Goal: Task Accomplishment & Management: Complete application form

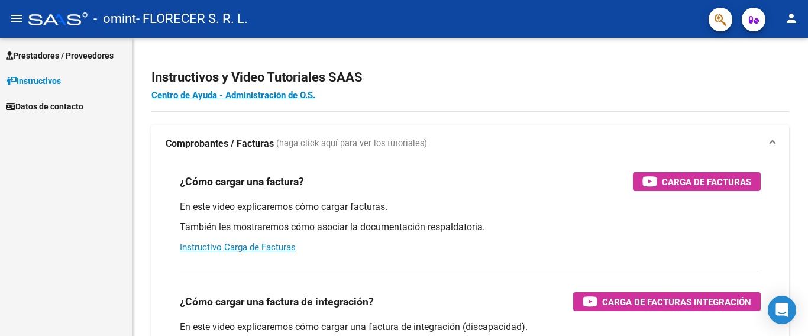
click at [79, 52] on span "Prestadores / Proveedores" at bounding box center [60, 55] width 108 height 13
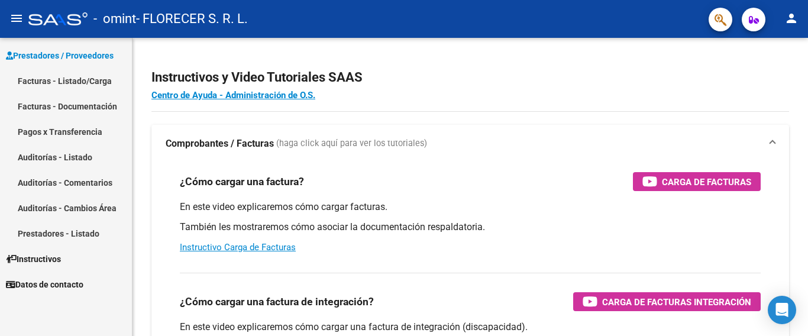
click at [99, 79] on link "Facturas - Listado/Carga" at bounding box center [66, 80] width 132 height 25
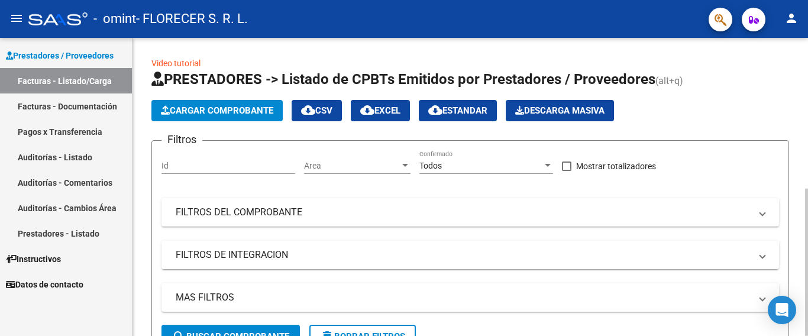
click at [209, 116] on button "Cargar Comprobante" at bounding box center [216, 110] width 131 height 21
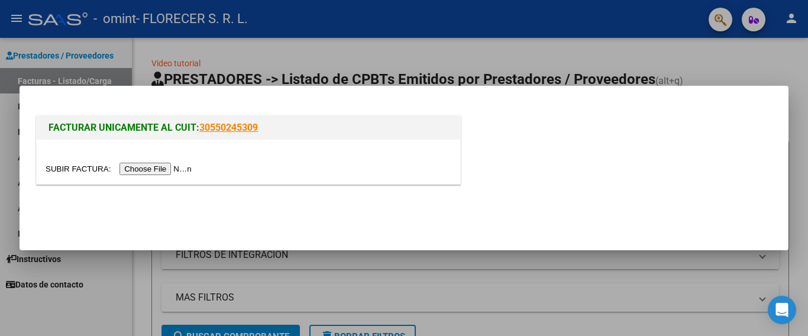
click at [173, 167] on input "file" at bounding box center [121, 169] width 150 height 12
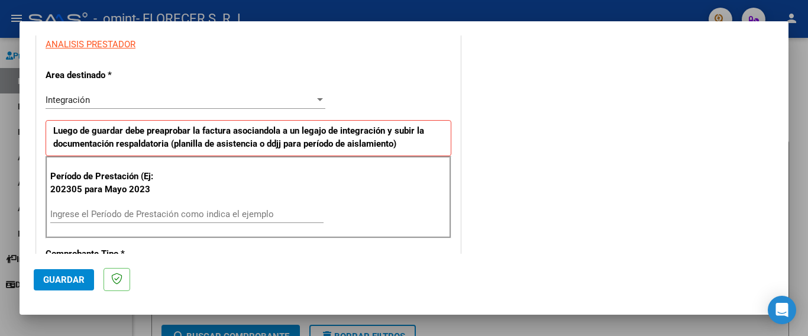
scroll to position [236, 0]
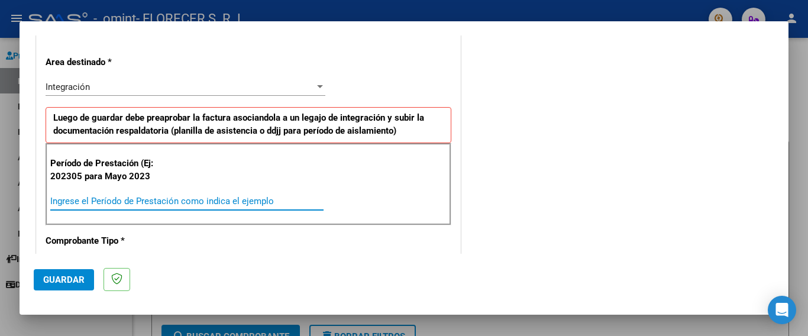
click at [128, 202] on input "Ingrese el Período de Prestación como indica el ejemplo" at bounding box center [186, 201] width 273 height 11
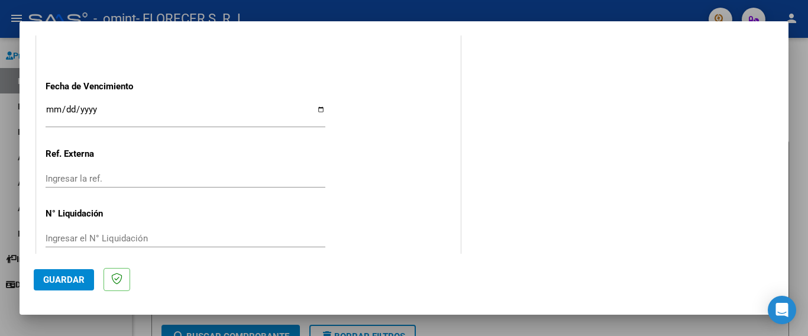
scroll to position [786, 0]
type input "202507"
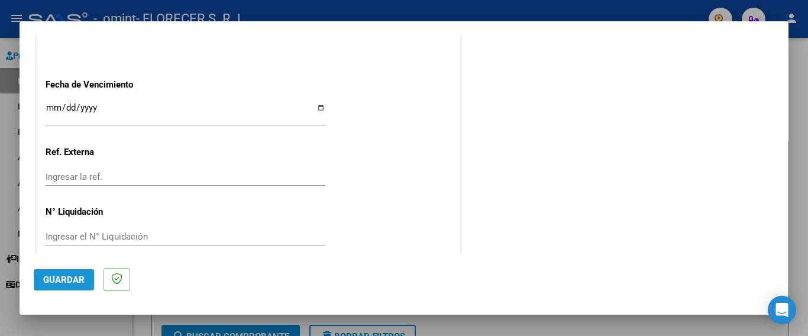
click at [60, 284] on button "Guardar" at bounding box center [64, 279] width 60 height 21
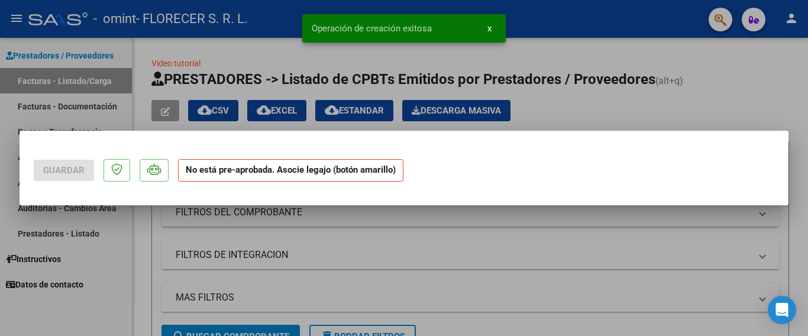
scroll to position [0, 0]
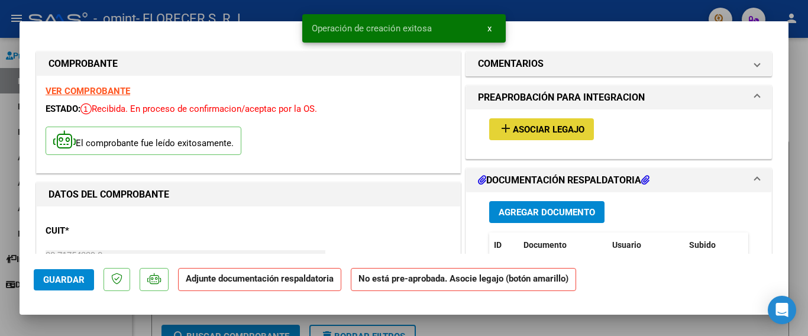
click at [529, 127] on span "Asociar Legajo" at bounding box center [549, 129] width 72 height 11
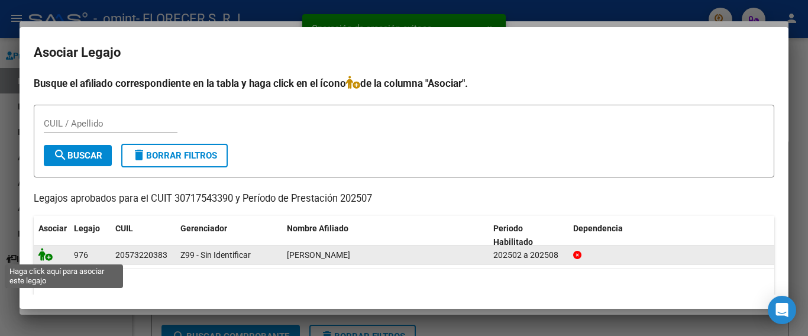
click at [50, 255] on icon at bounding box center [45, 254] width 14 height 13
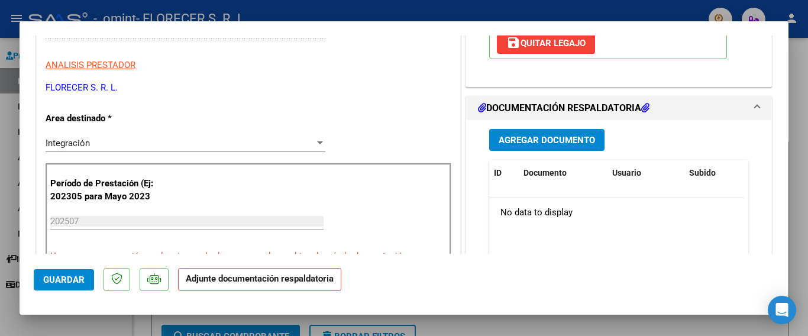
scroll to position [236, 0]
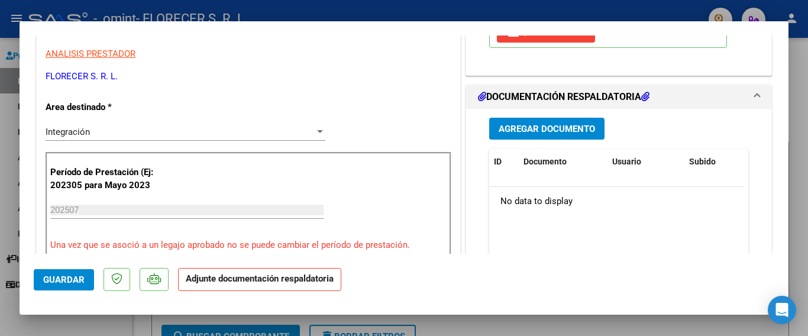
click at [552, 128] on span "Agregar Documento" at bounding box center [546, 129] width 96 height 11
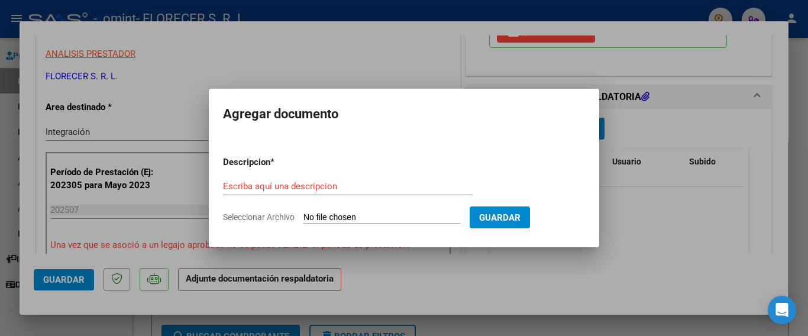
click at [393, 215] on input "Seleccionar Archivo" at bounding box center [381, 217] width 157 height 11
click at [330, 187] on input "Escriba aquí una descripcion" at bounding box center [347, 186] width 249 height 11
type input "asistencia"
click at [365, 215] on input "Seleccionar Archivo" at bounding box center [381, 217] width 157 height 11
click at [325, 219] on input "Seleccionar Archivo" at bounding box center [381, 217] width 157 height 11
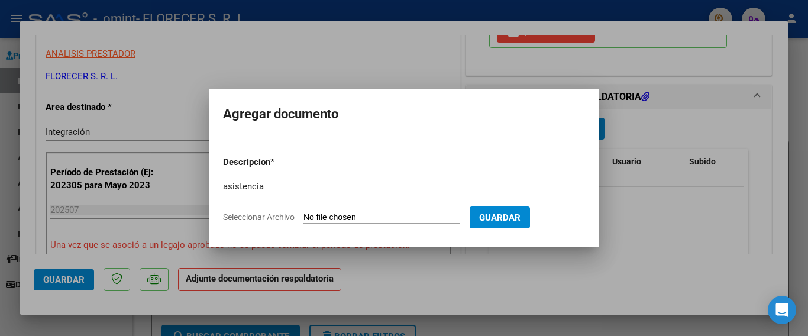
type input "C:\fakepath\tolentino.pdf"
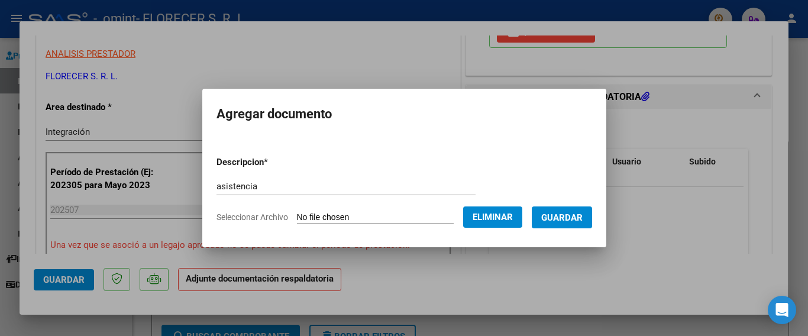
click at [572, 218] on span "Guardar" at bounding box center [561, 217] width 41 height 11
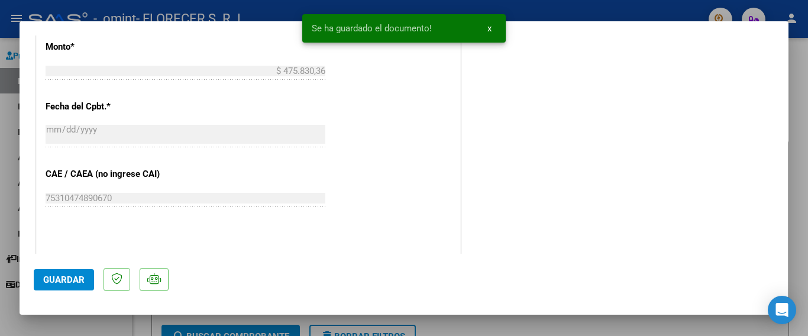
scroll to position [825, 0]
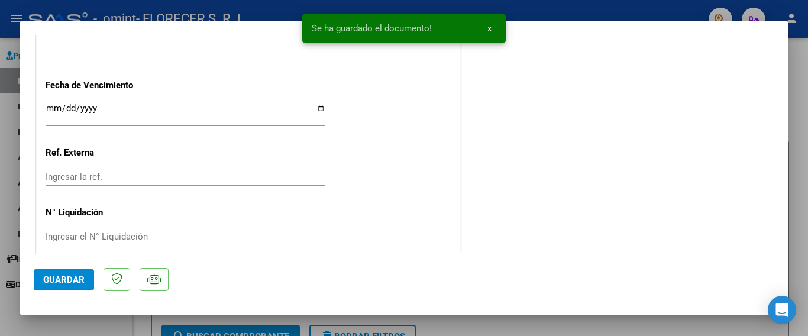
click at [66, 273] on button "Guardar" at bounding box center [64, 279] width 60 height 21
click at [665, 13] on div at bounding box center [404, 168] width 808 height 336
type input "$ 0,00"
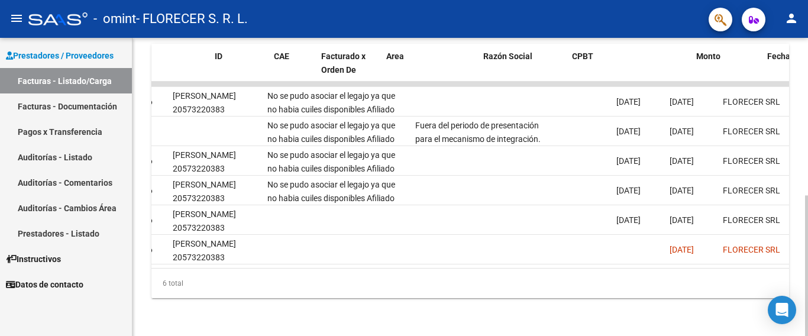
scroll to position [0, 0]
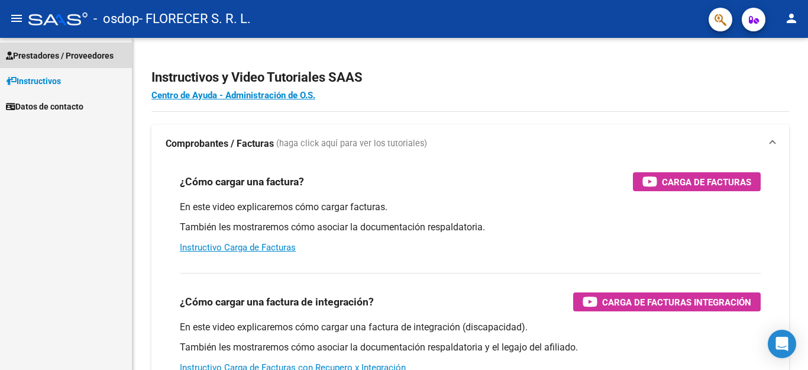
click at [88, 57] on span "Prestadores / Proveedores" at bounding box center [60, 55] width 108 height 13
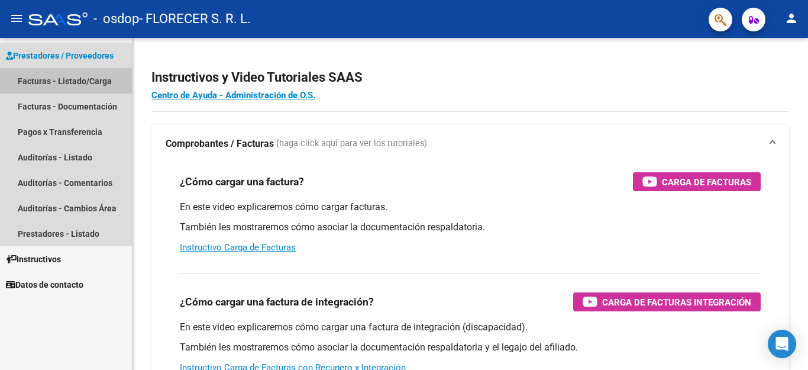
click at [83, 85] on link "Facturas - Listado/Carga" at bounding box center [66, 80] width 132 height 25
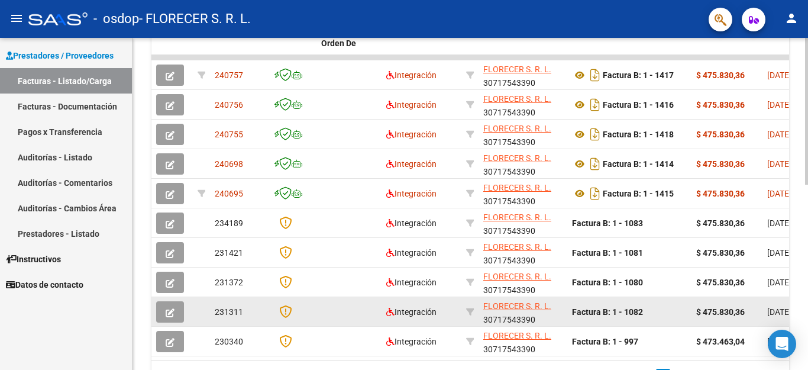
scroll to position [344, 0]
